Goal: Find specific page/section: Find specific page/section

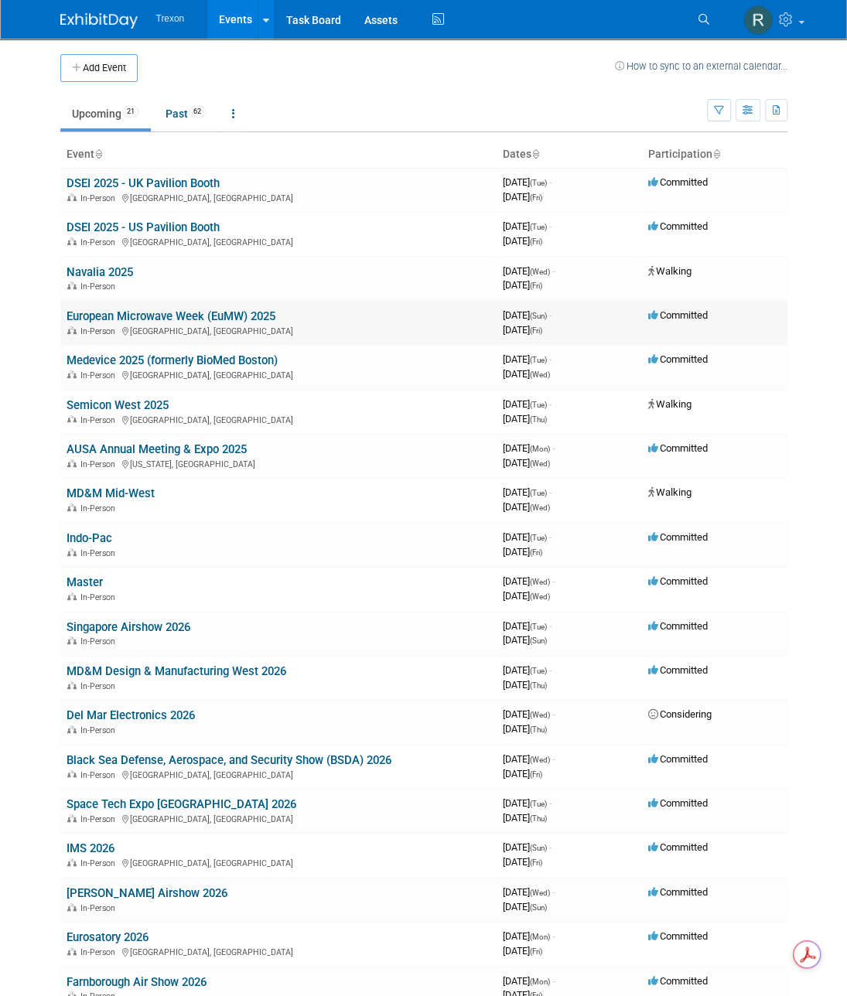
click at [244, 315] on link "European Microwave Week (EuMW) 2025" at bounding box center [170, 316] width 209 height 14
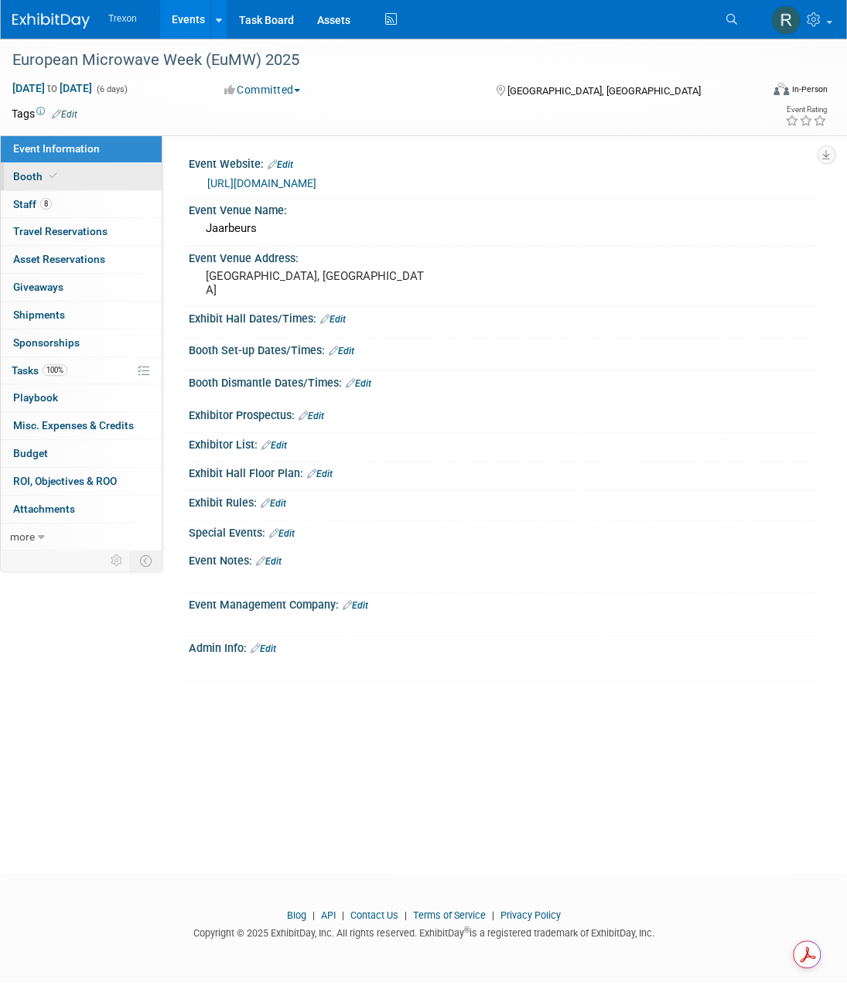
click at [65, 178] on link "Booth" at bounding box center [81, 176] width 161 height 27
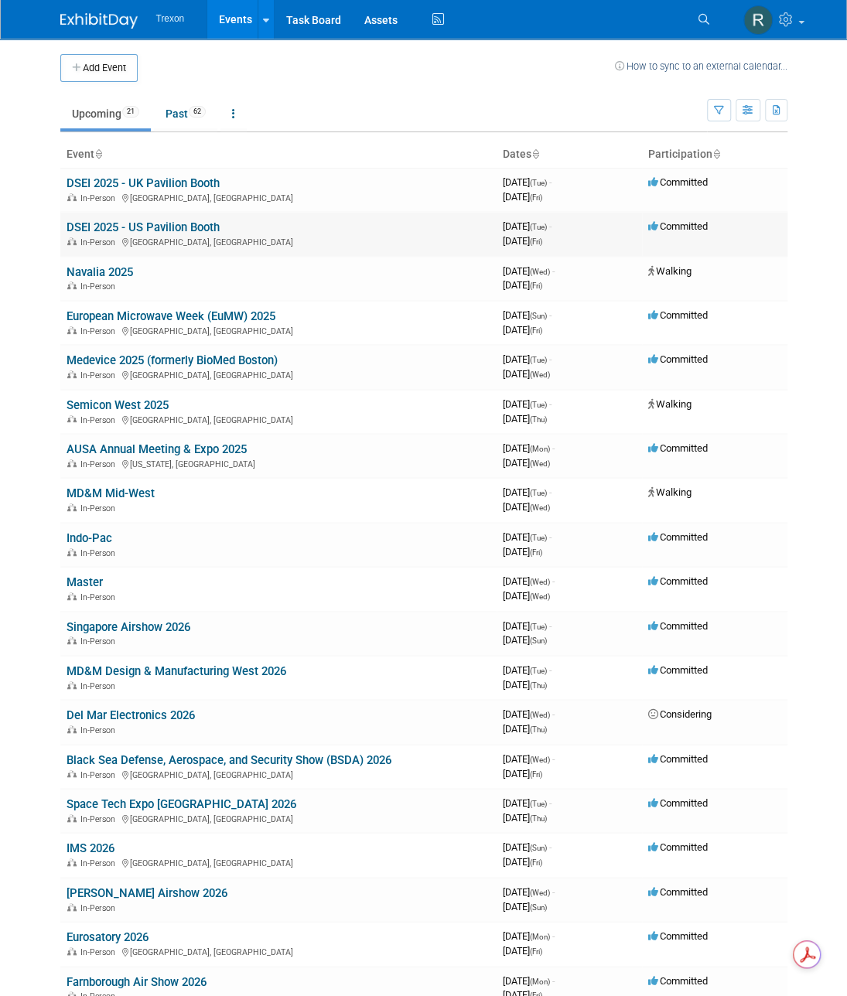
click at [148, 220] on link "DSEI 2025 - US Pavilion Booth" at bounding box center [142, 227] width 153 height 14
click at [123, 319] on link "European Microwave Week (EuMW) 2025" at bounding box center [170, 316] width 209 height 14
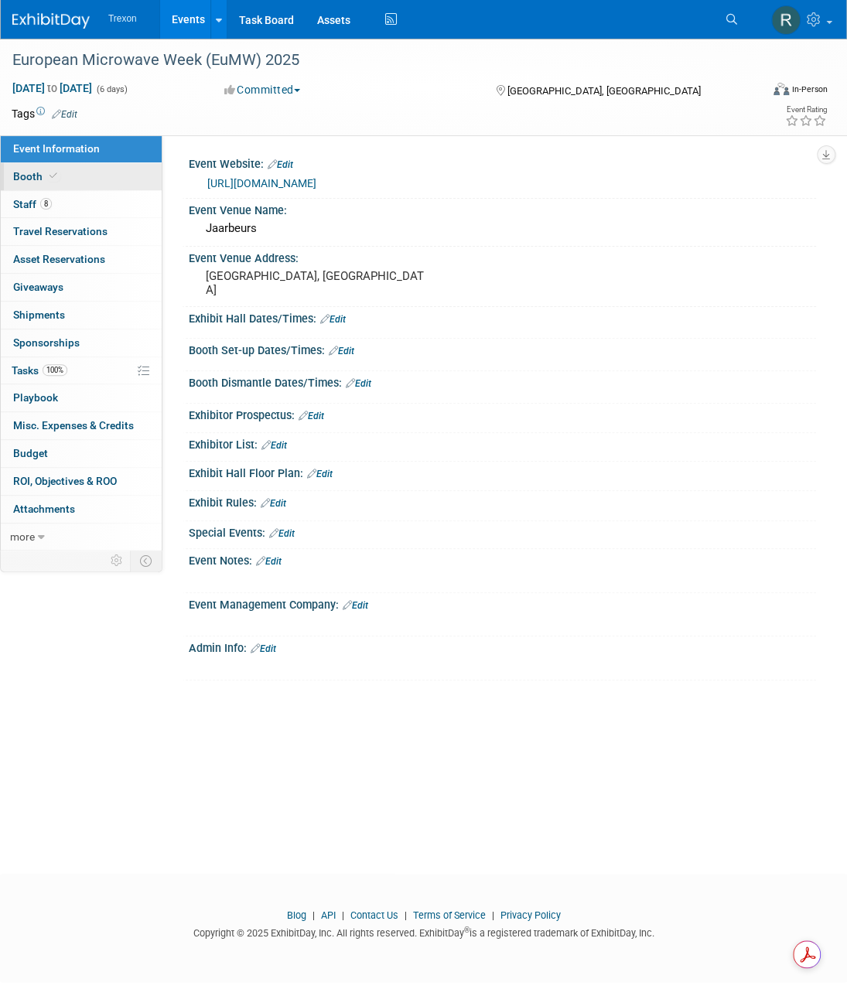
click at [12, 176] on link "Booth" at bounding box center [81, 176] width 161 height 27
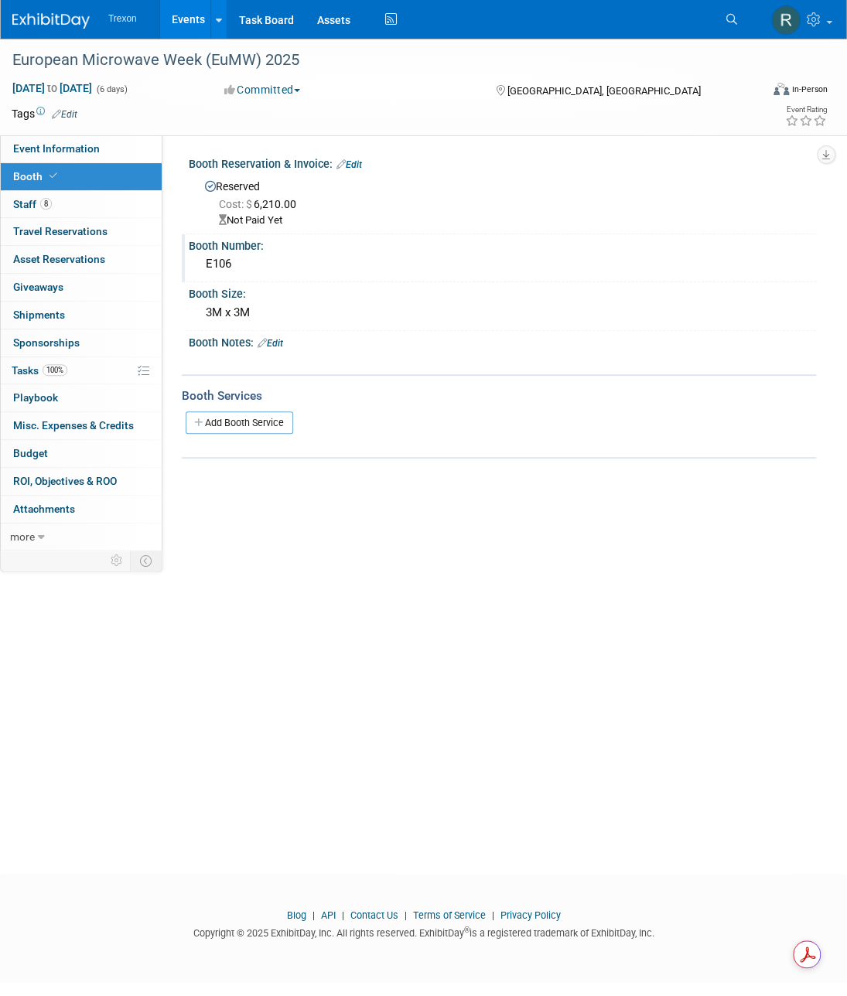
drag, startPoint x: 412, startPoint y: 261, endPoint x: 189, endPoint y: 266, distance: 223.5
click at [189, 266] on div "E106" at bounding box center [502, 265] width 627 height 26
